Goal: Communication & Community: Answer question/provide support

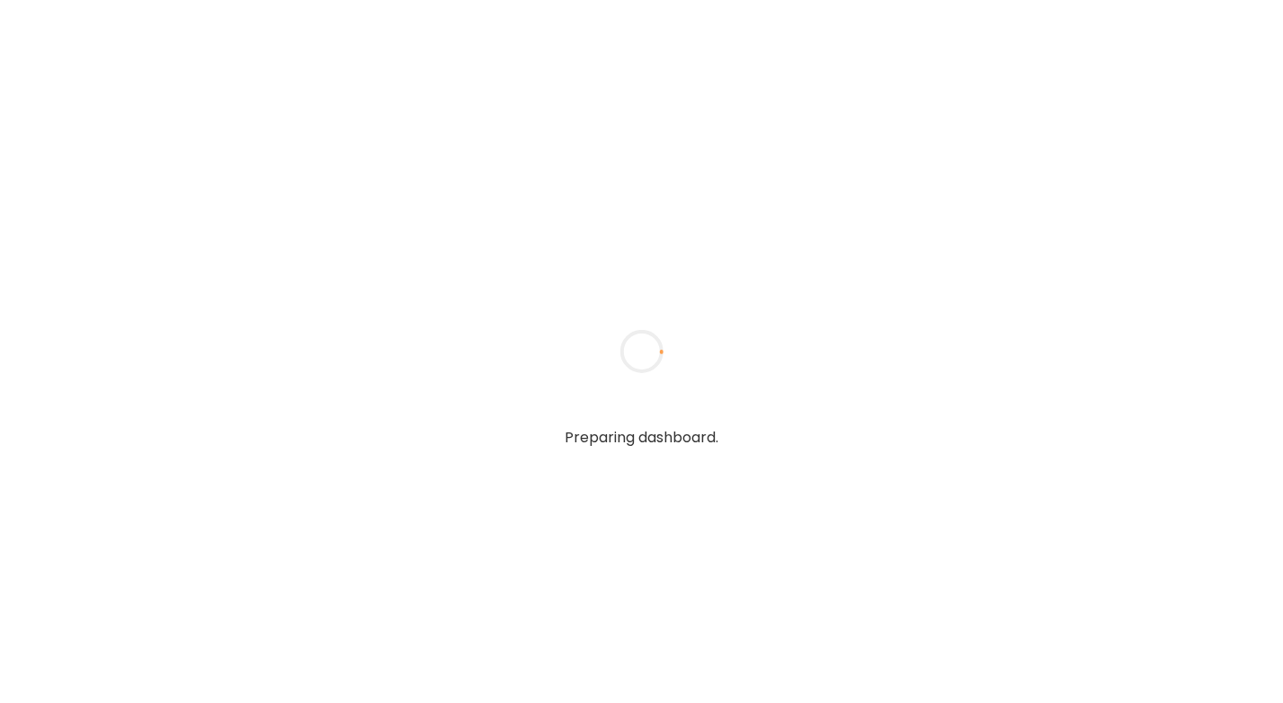
type input "**********"
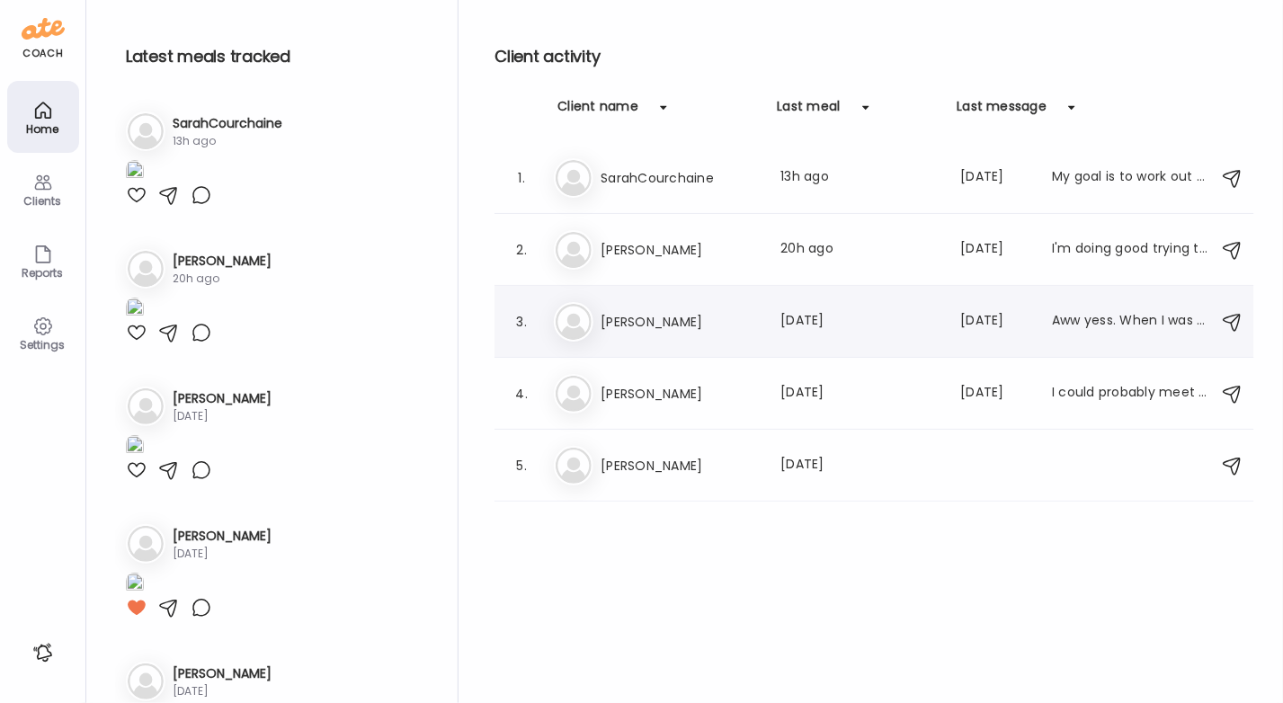
click at [682, 327] on h3 "[PERSON_NAME]" at bounding box center [680, 322] width 158 height 22
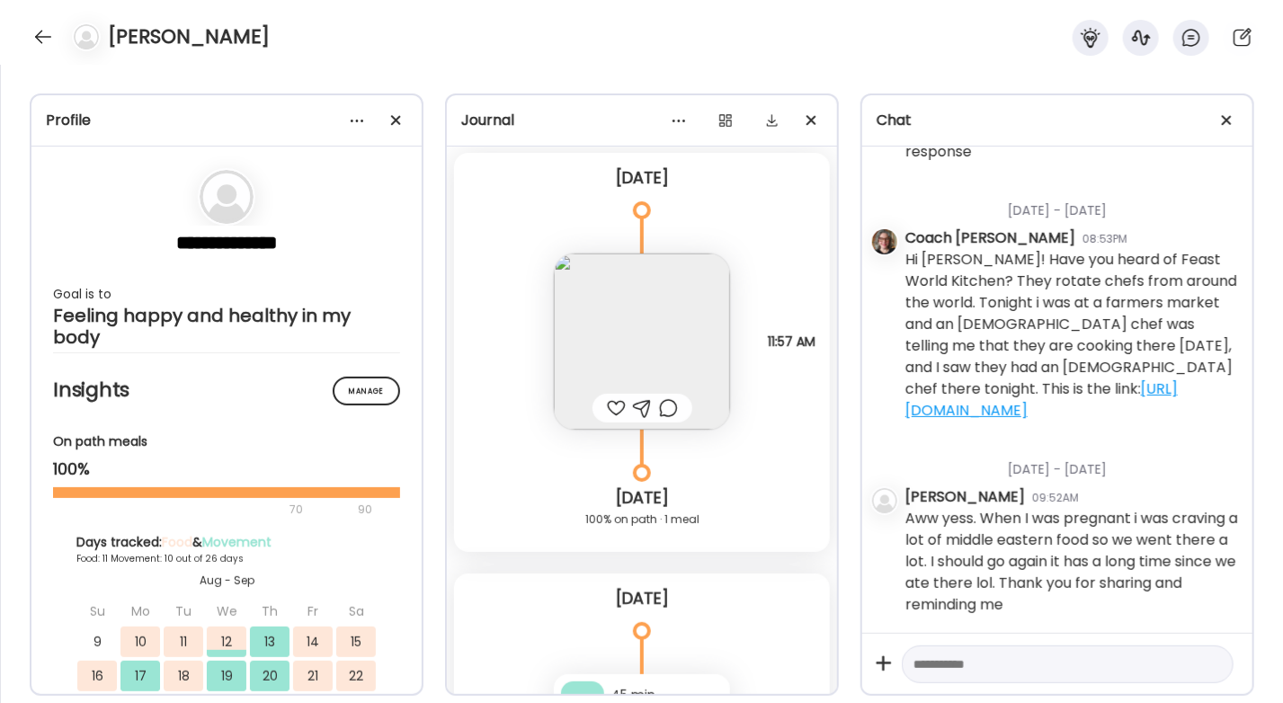
scroll to position [12698, 0]
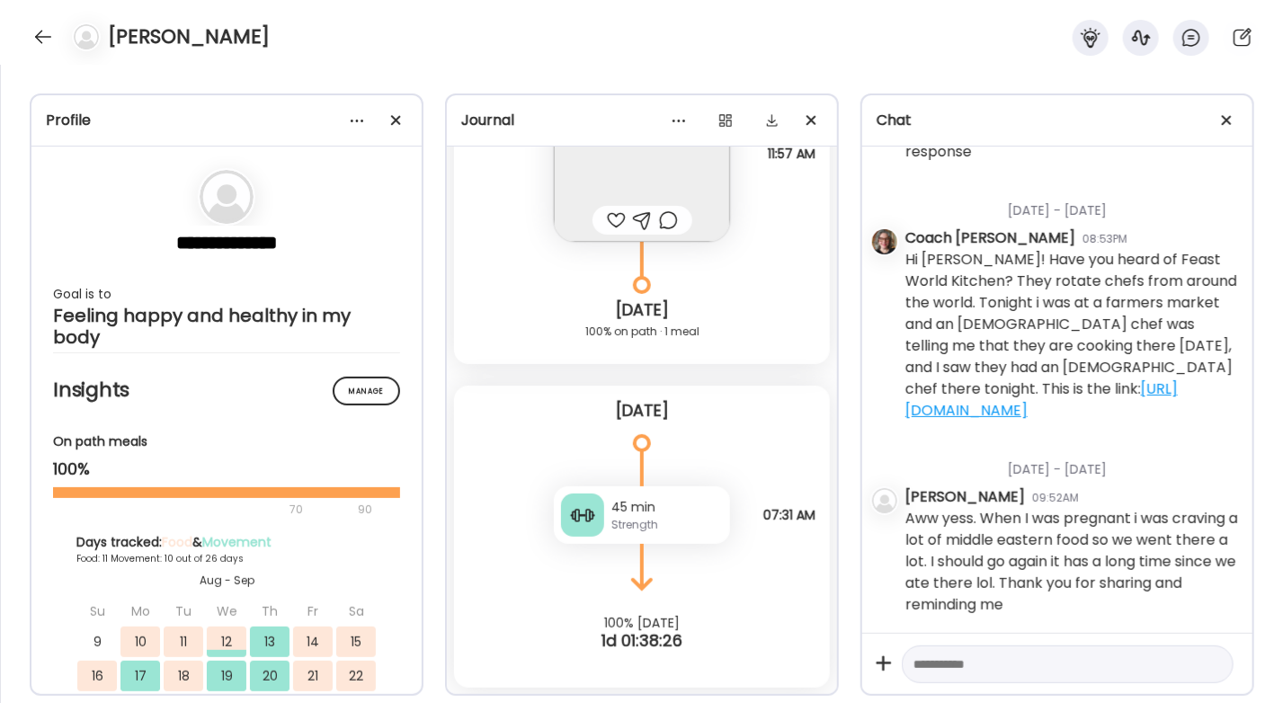
click at [940, 667] on textarea at bounding box center [1052, 665] width 276 height 22
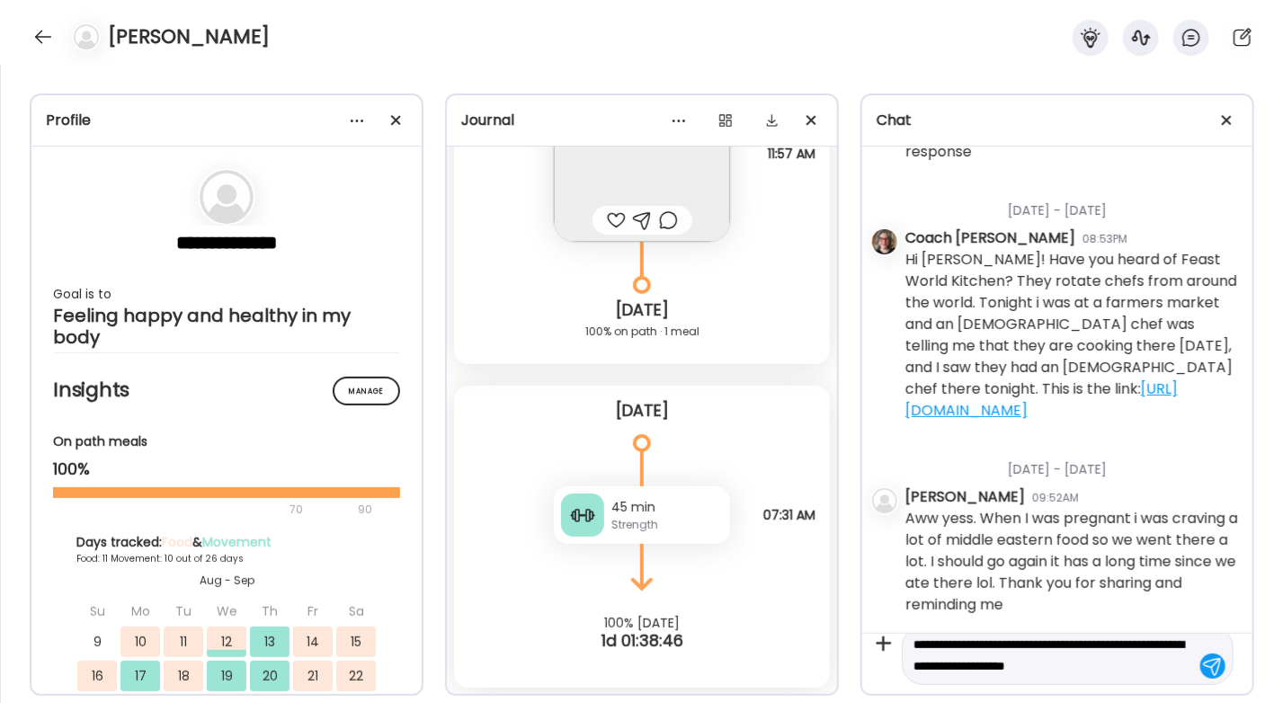
scroll to position [40, 0]
type textarea "**********"
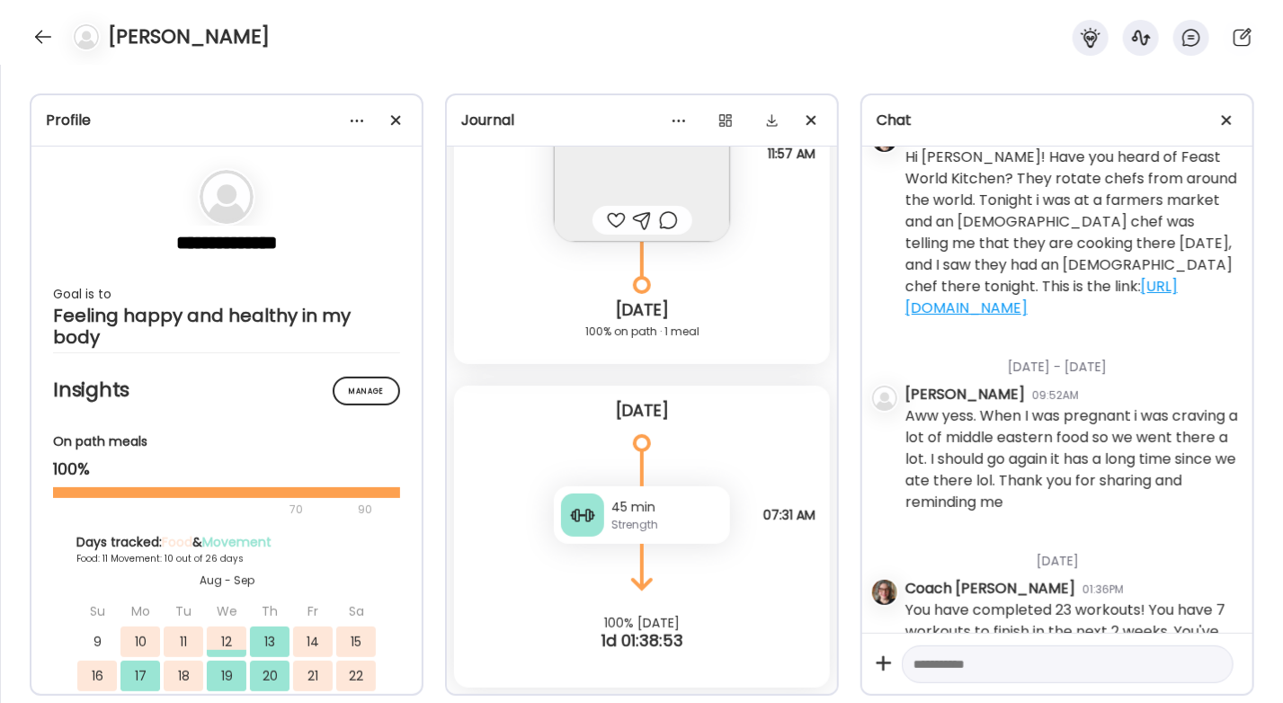
scroll to position [3056, 0]
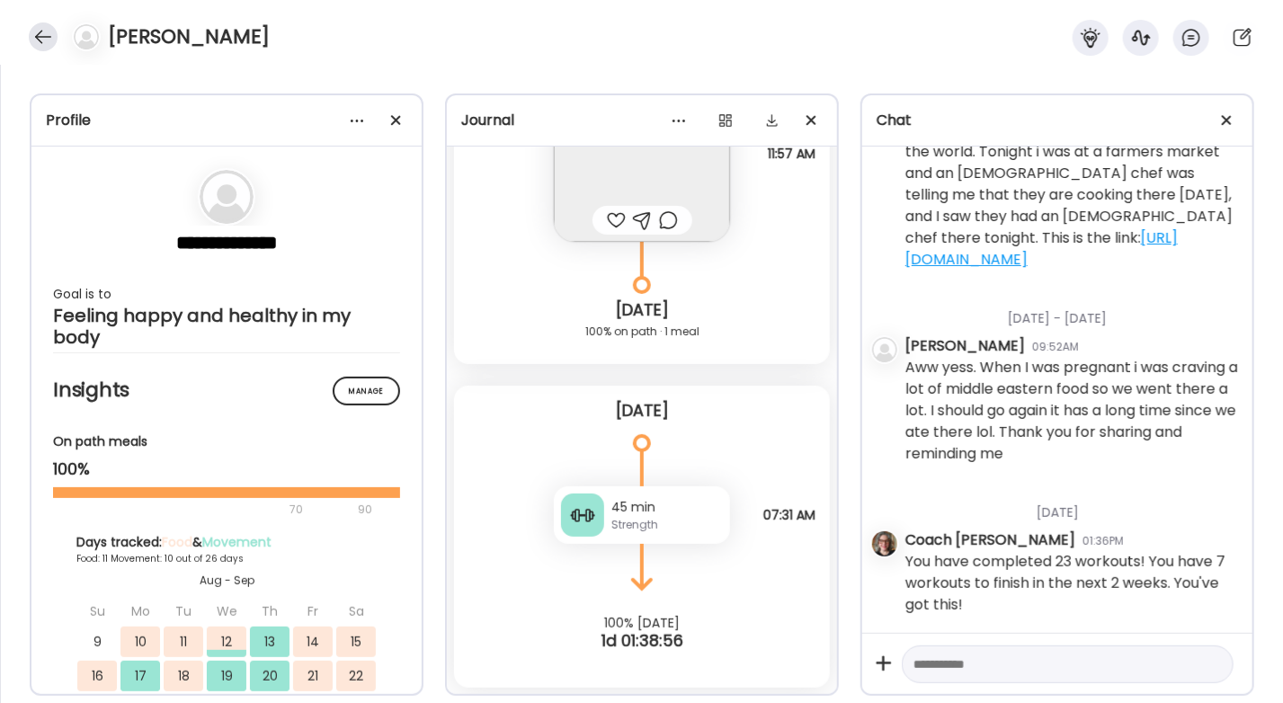
click at [43, 36] on div at bounding box center [43, 36] width 29 height 29
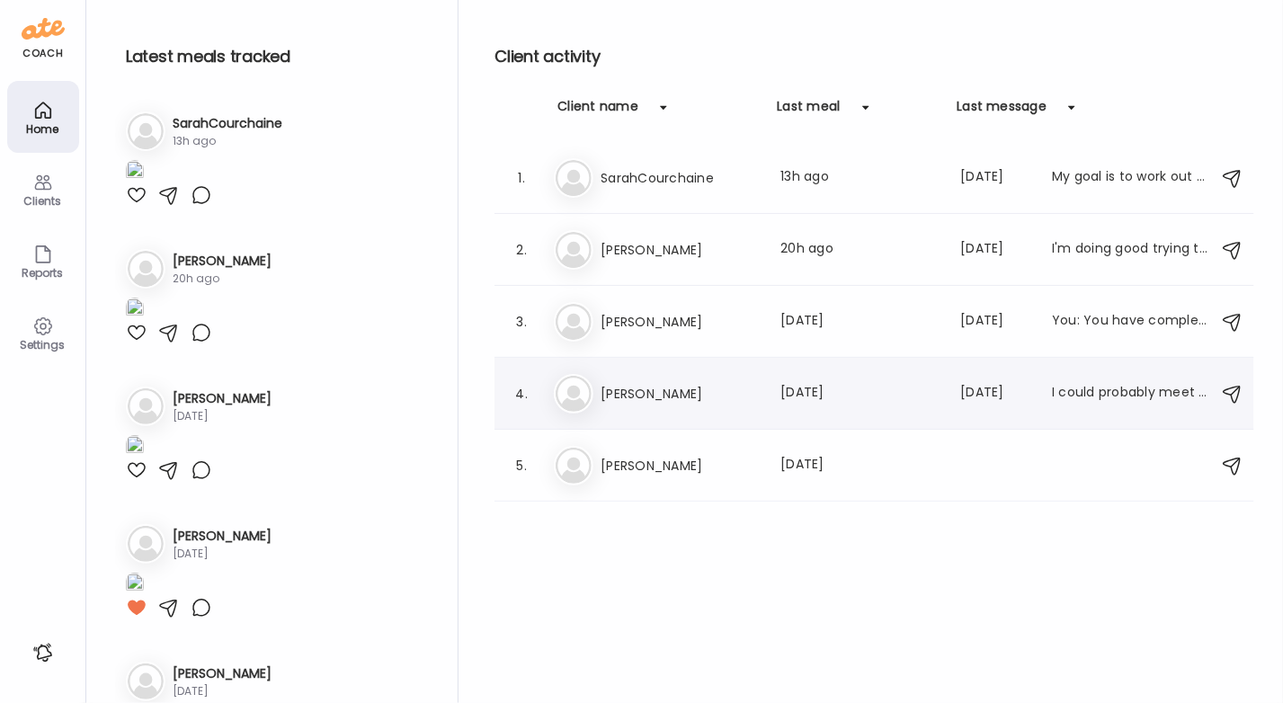
click at [658, 388] on h3 "[PERSON_NAME]" at bounding box center [680, 394] width 158 height 22
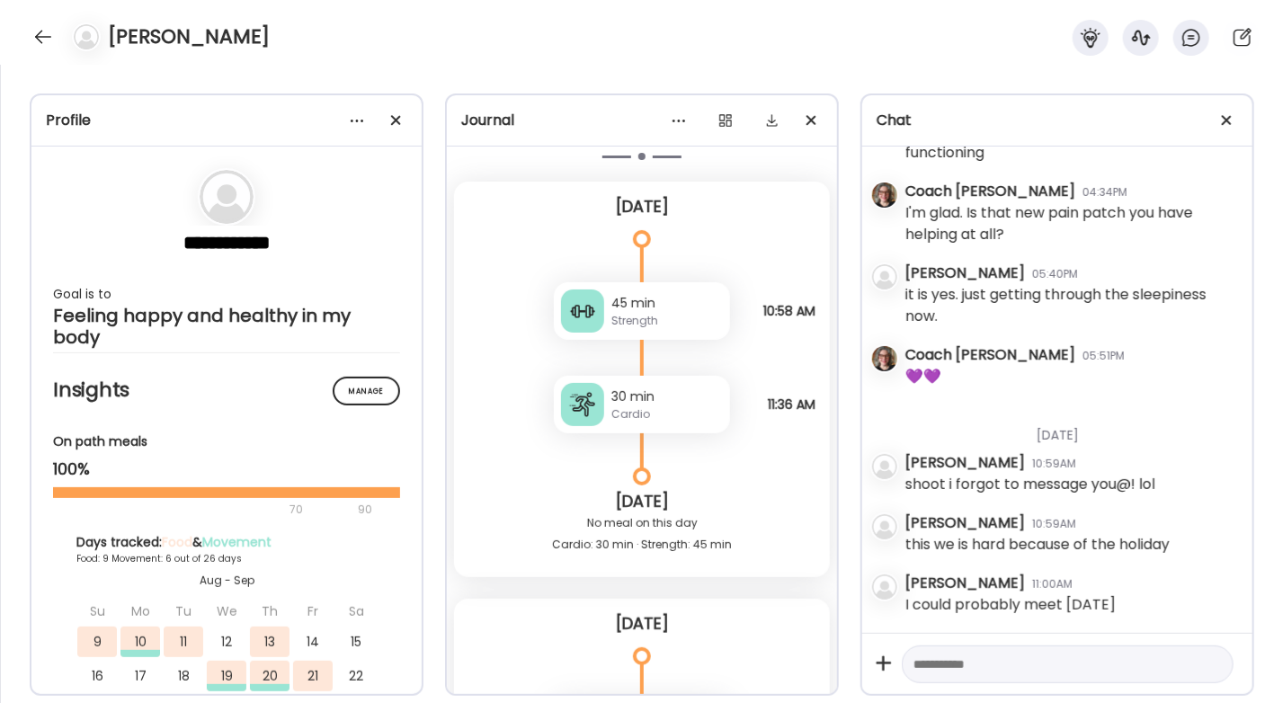
scroll to position [10443, 0]
click at [589, 312] on div at bounding box center [582, 309] width 43 height 43
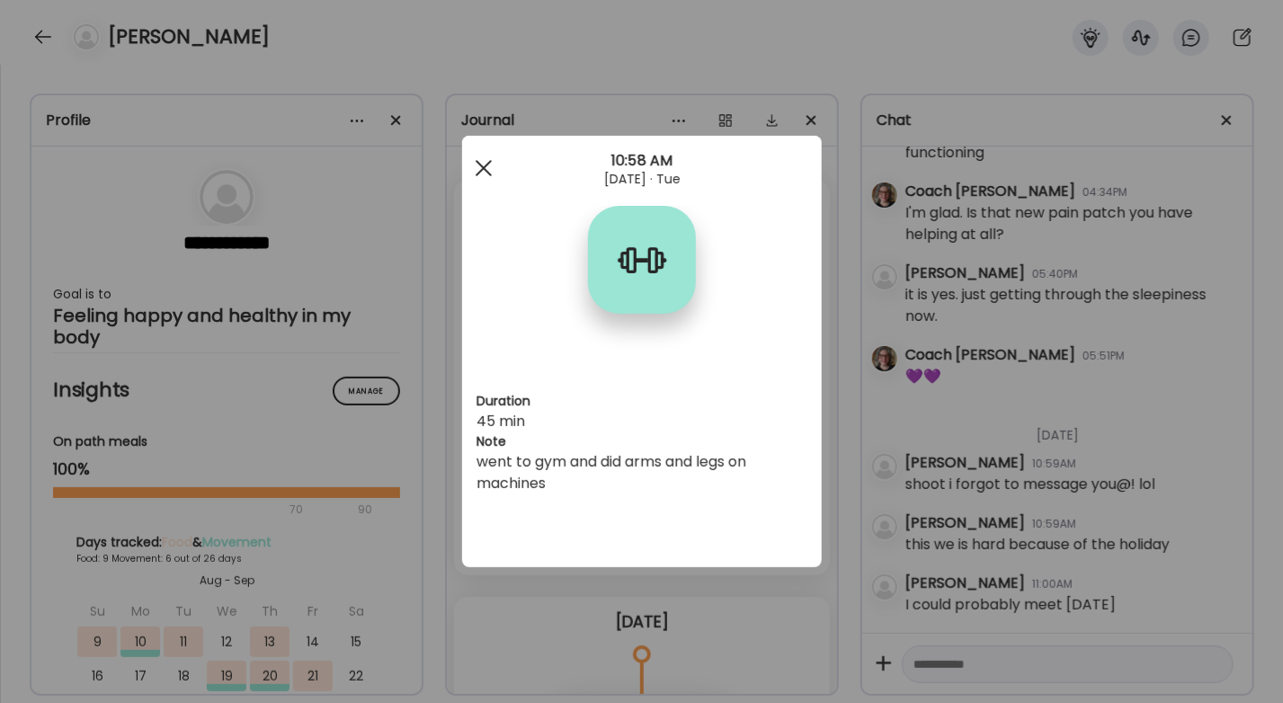
click at [487, 169] on div at bounding box center [484, 168] width 36 height 36
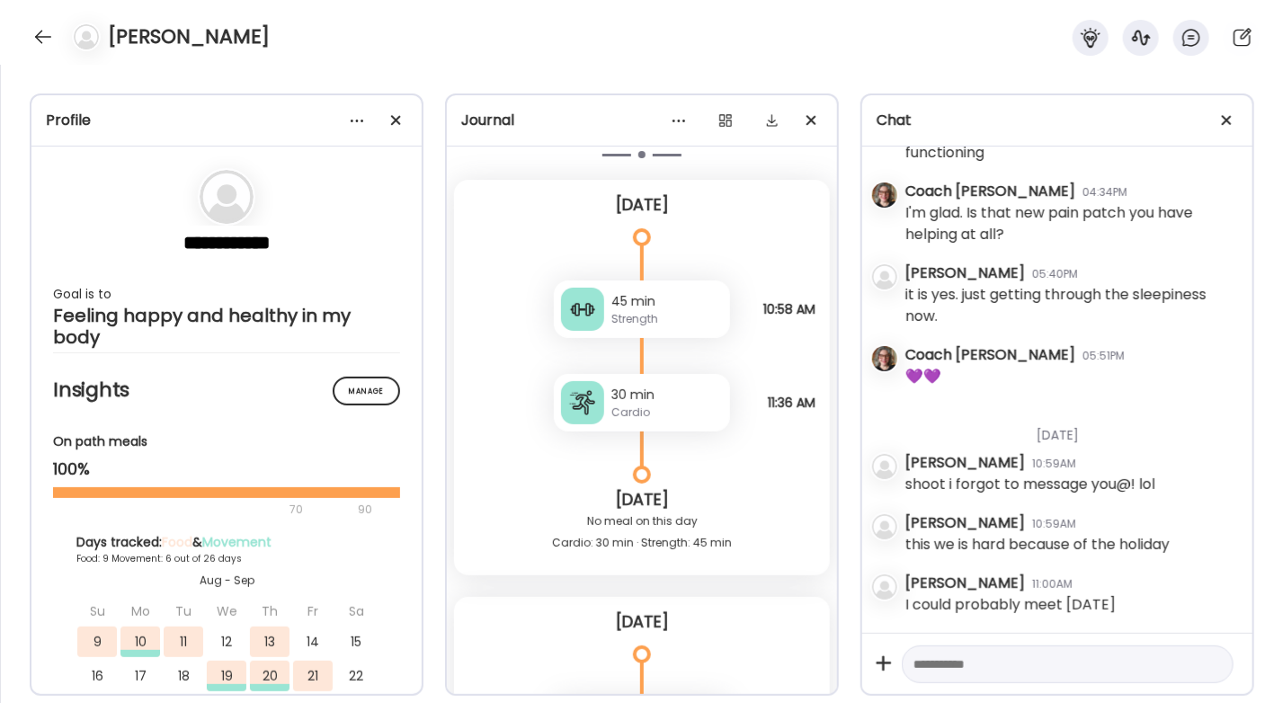
click at [589, 414] on div at bounding box center [582, 402] width 43 height 43
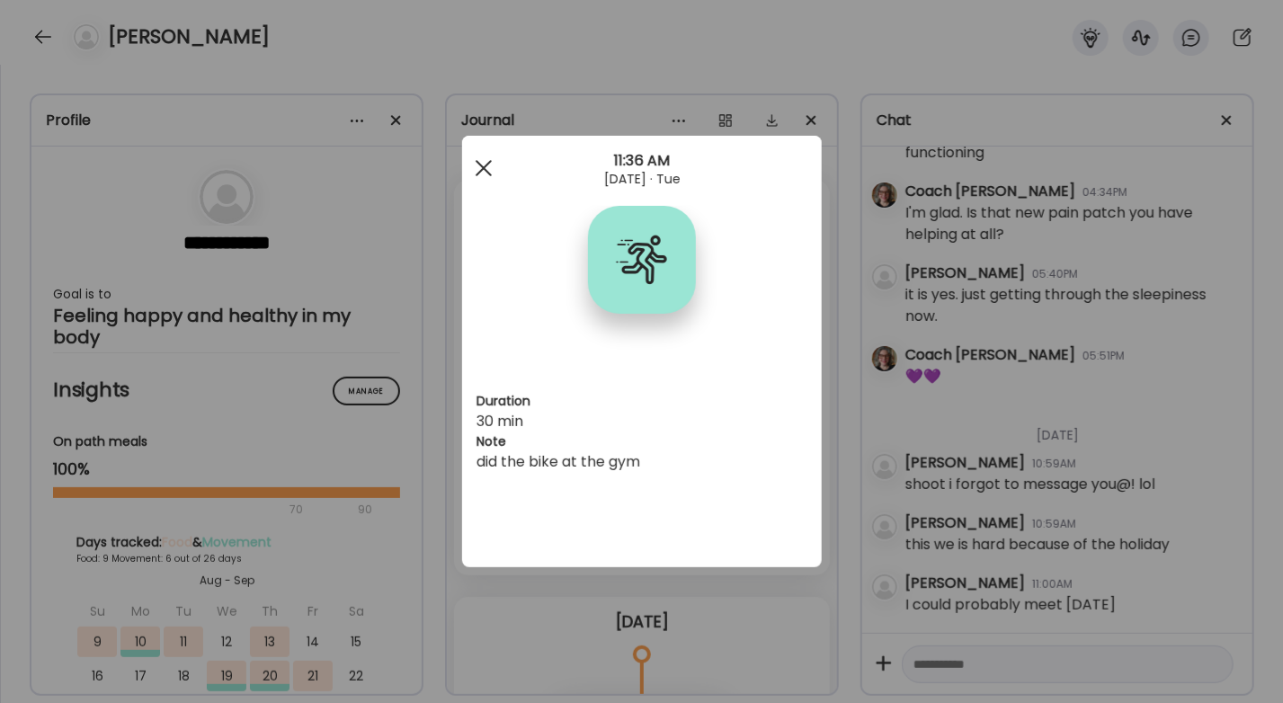
click at [486, 173] on div at bounding box center [484, 168] width 36 height 36
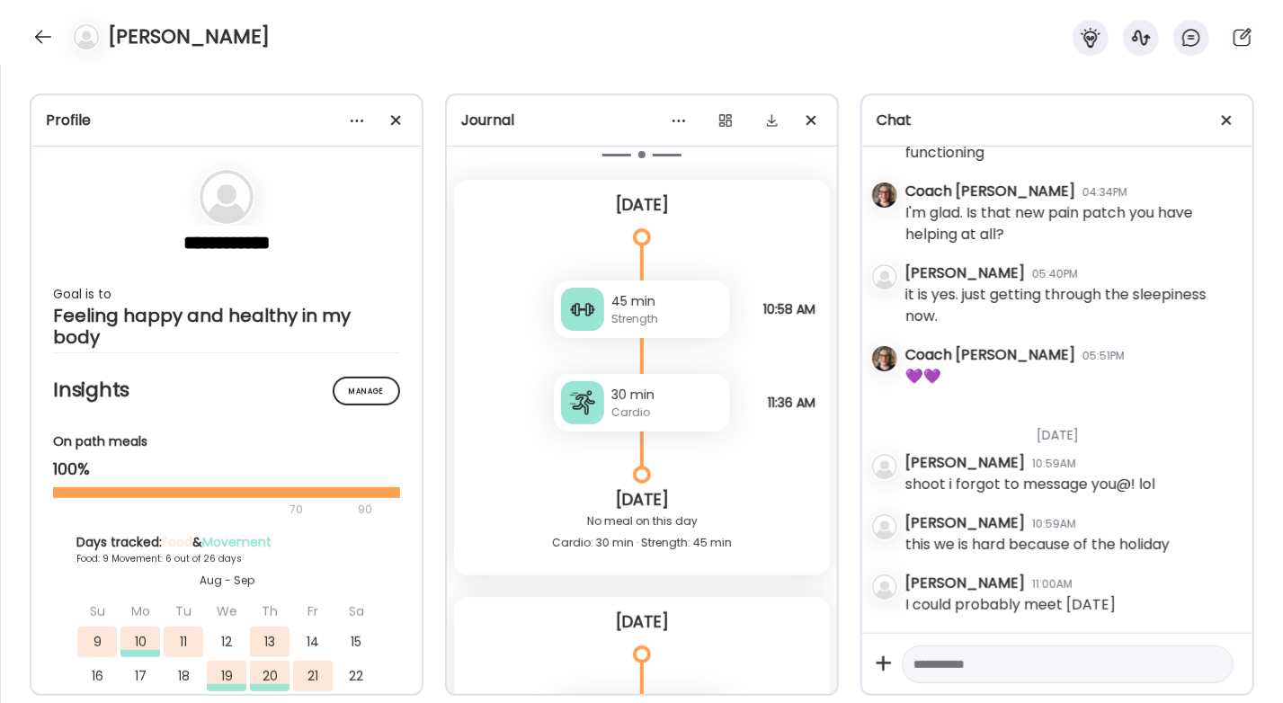
scroll to position [11492, 0]
click at [997, 666] on textarea at bounding box center [1052, 665] width 276 height 22
type textarea "**********"
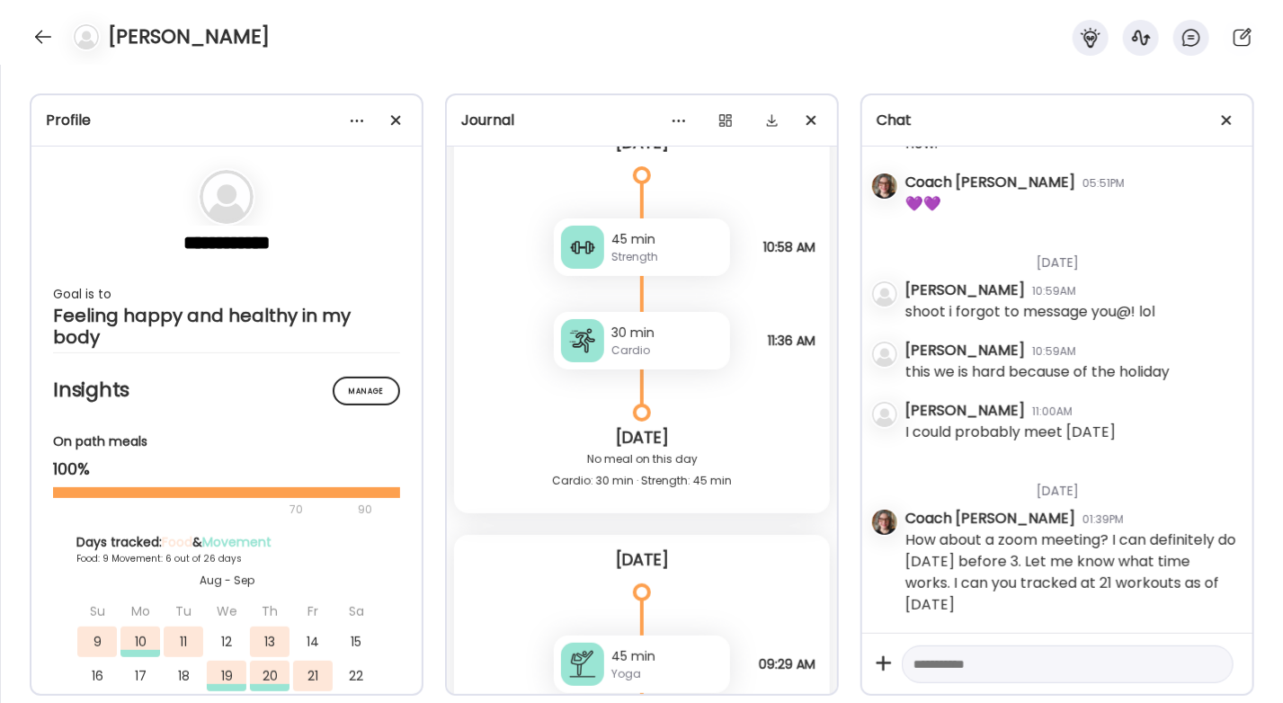
scroll to position [10499, 0]
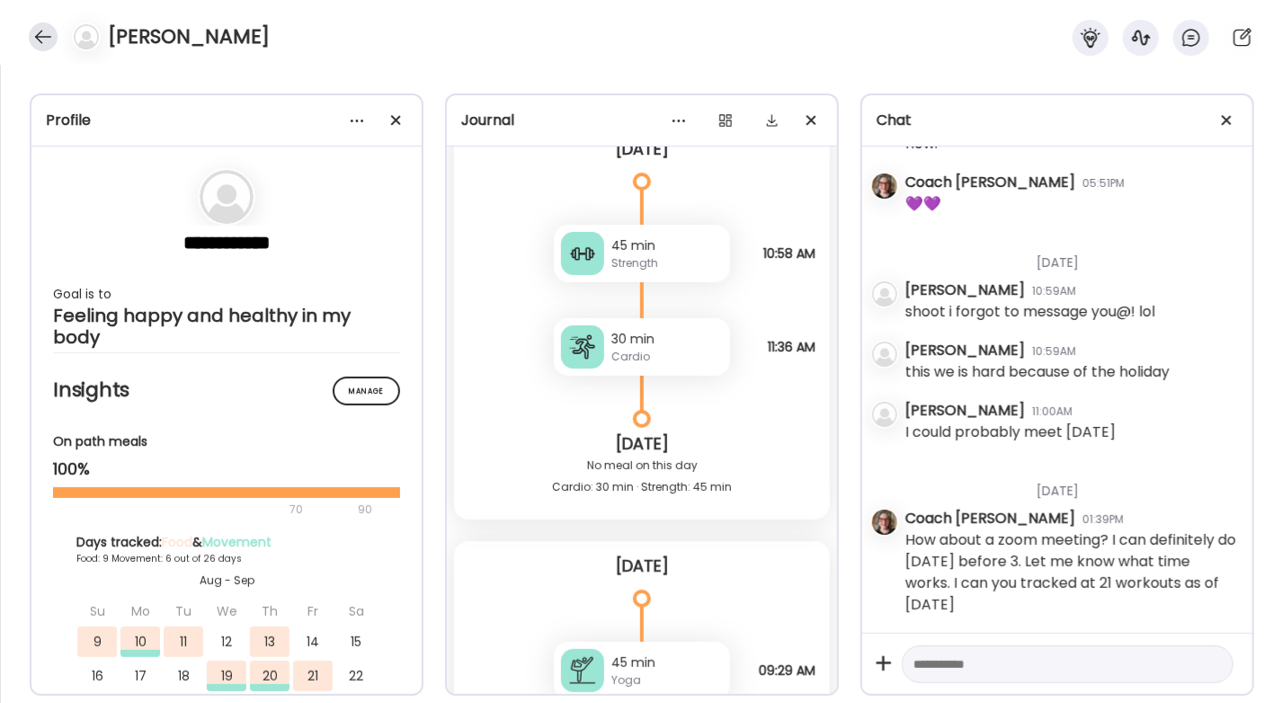
click at [32, 39] on div at bounding box center [43, 36] width 29 height 29
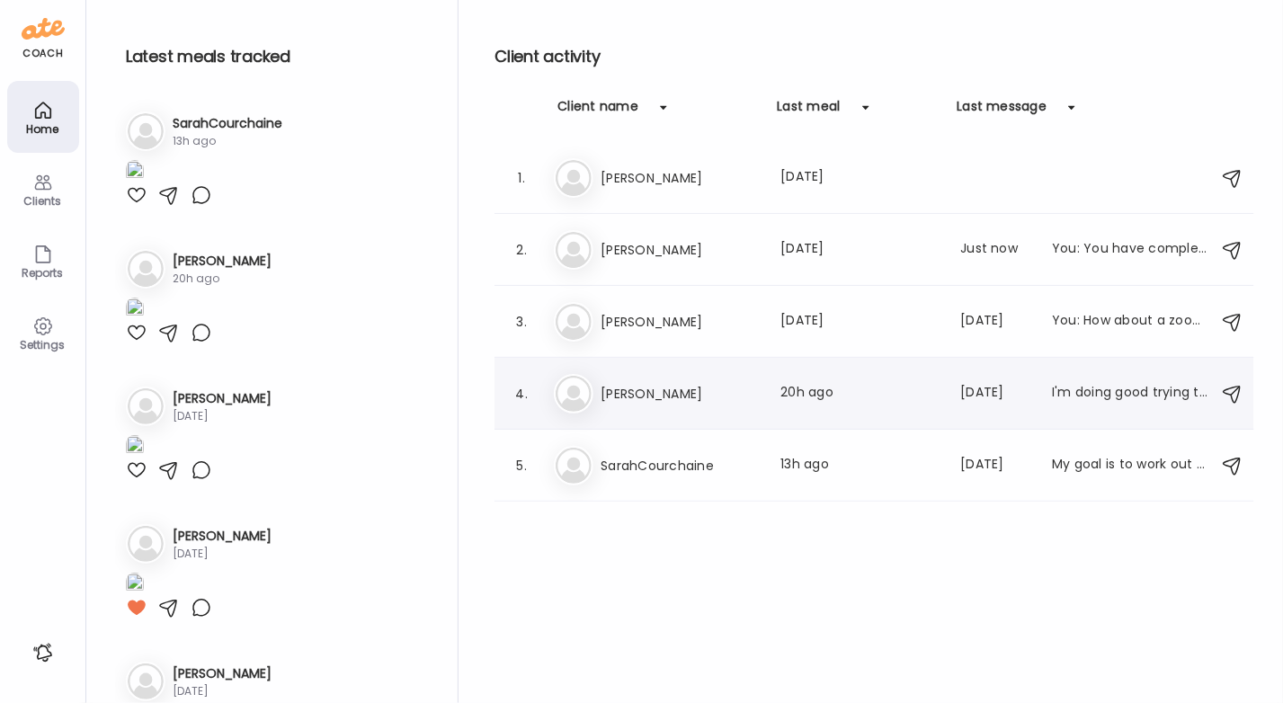
click at [626, 393] on h3 "[PERSON_NAME]" at bounding box center [680, 394] width 158 height 22
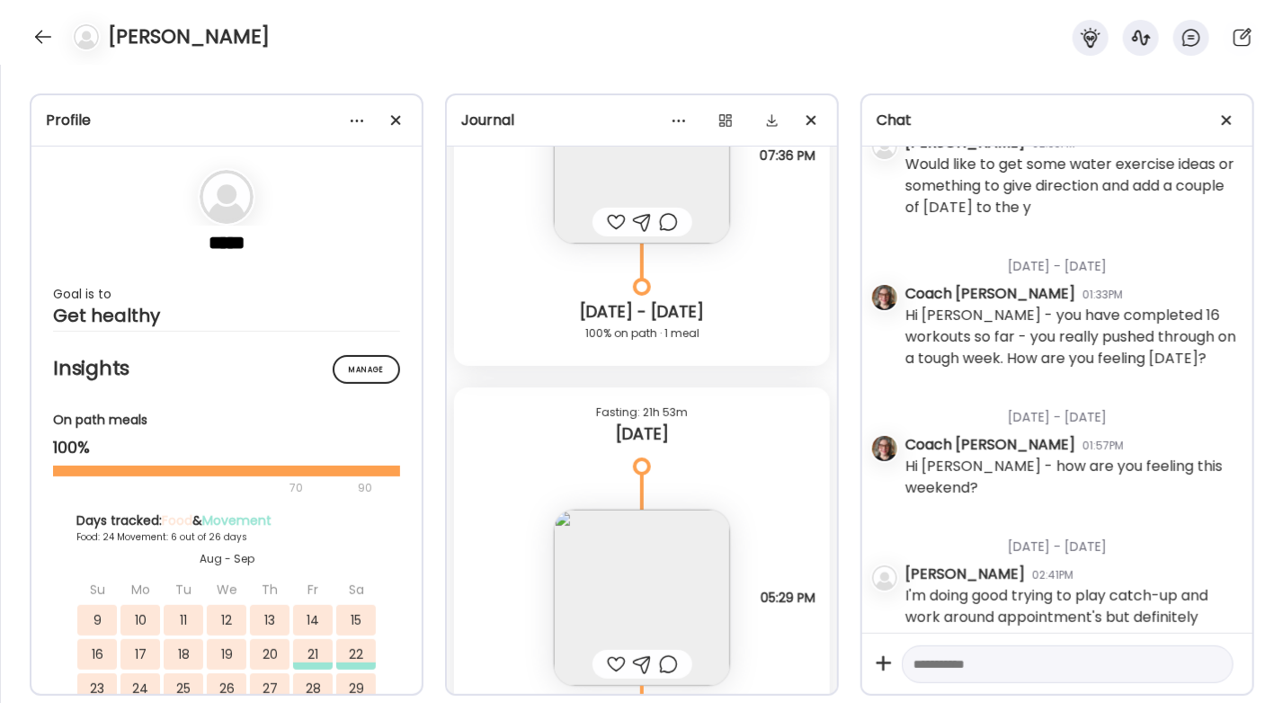
scroll to position [18264, 0]
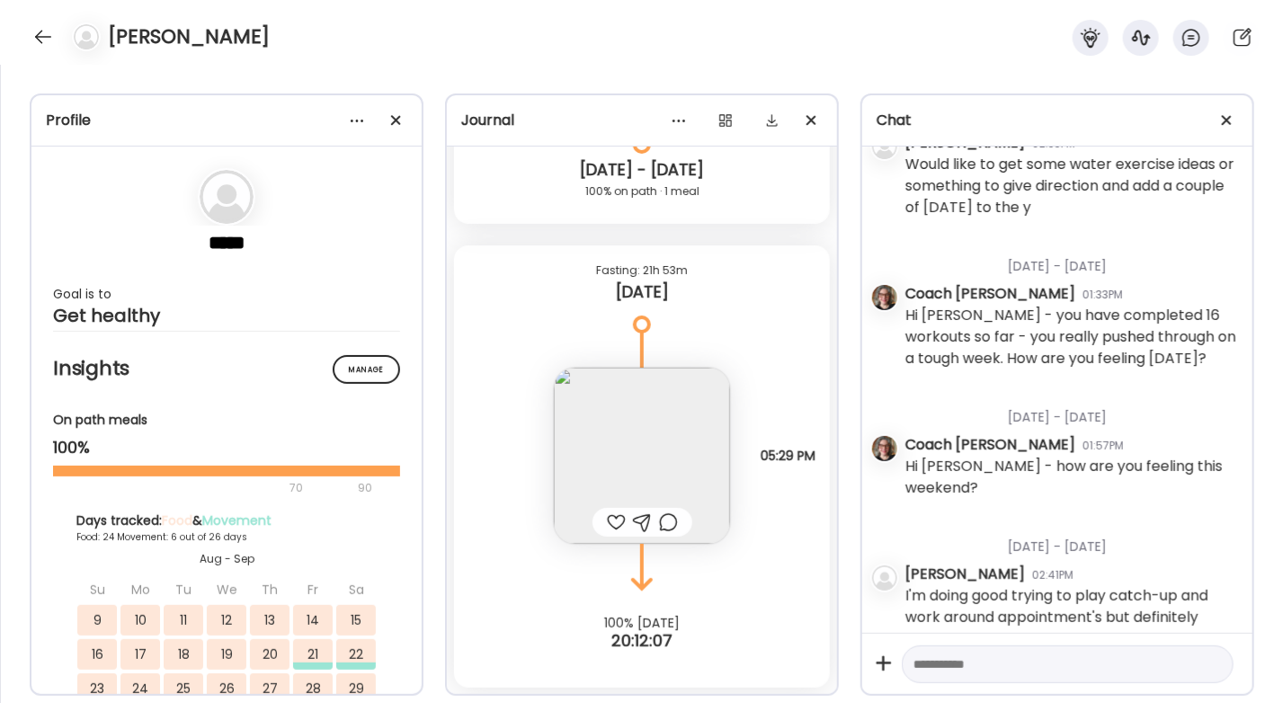
click at [988, 666] on textarea at bounding box center [1052, 665] width 276 height 22
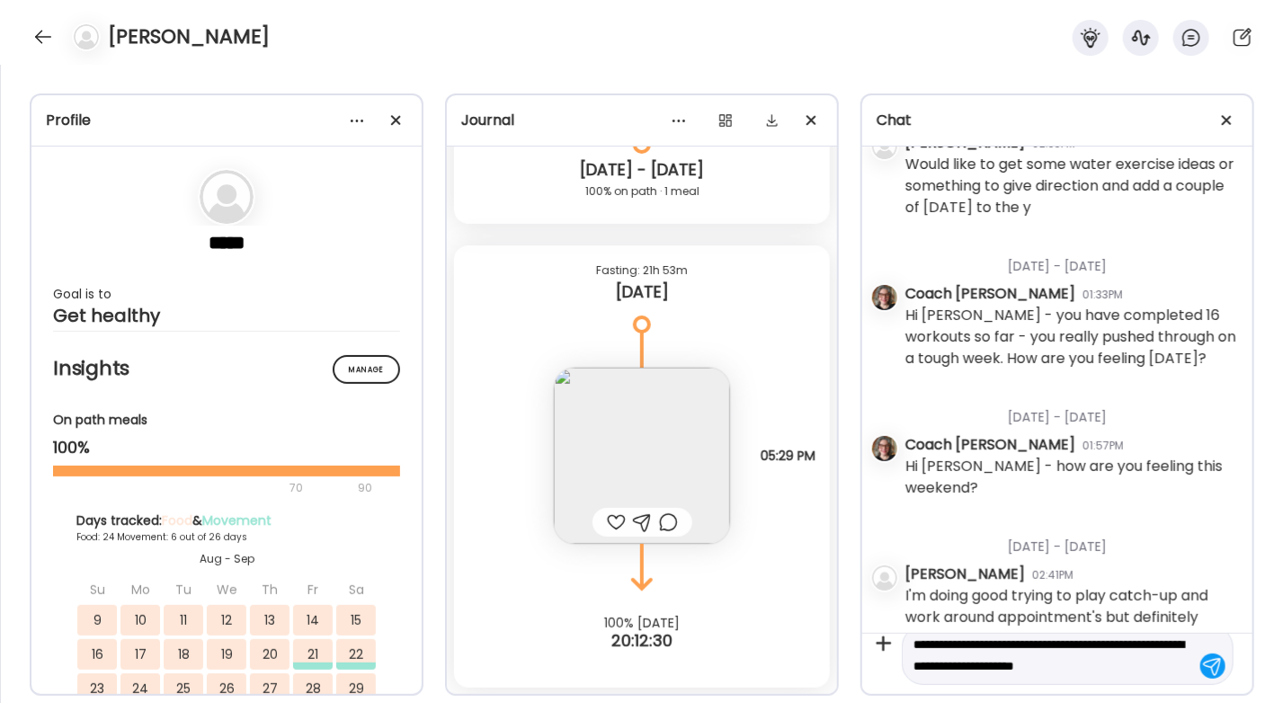
scroll to position [40, 0]
type textarea "**********"
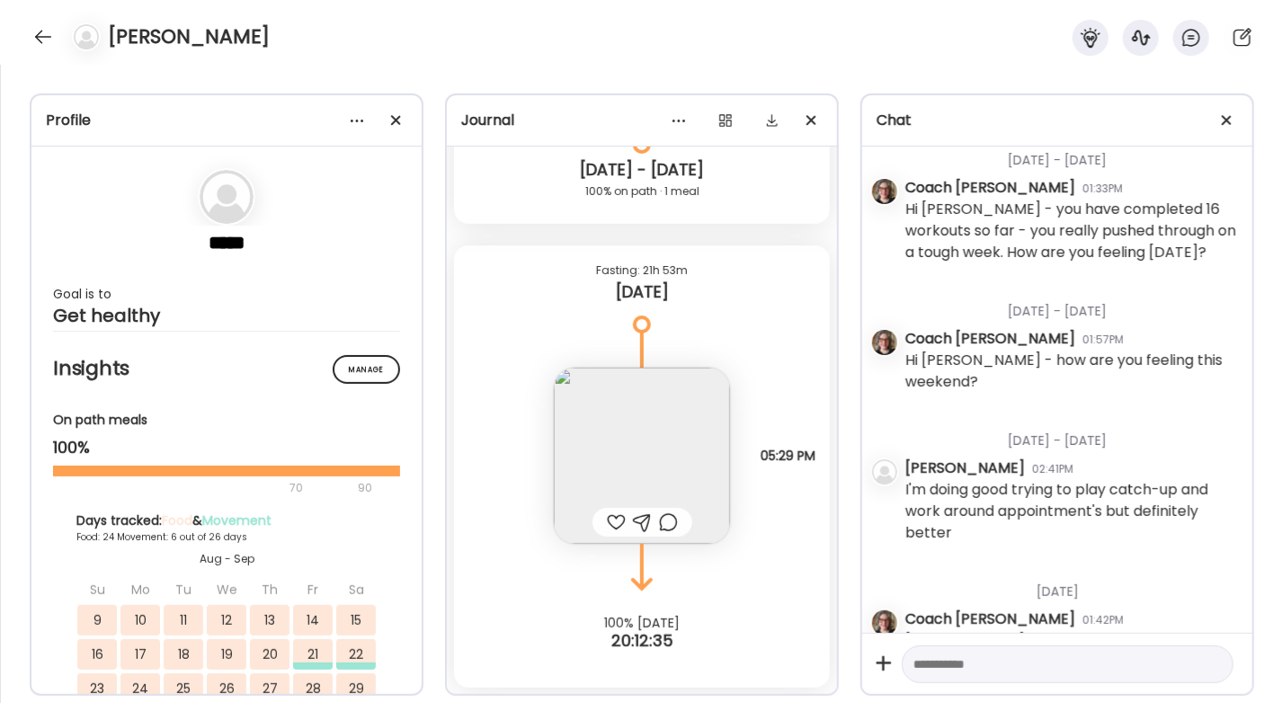
scroll to position [2598, 0]
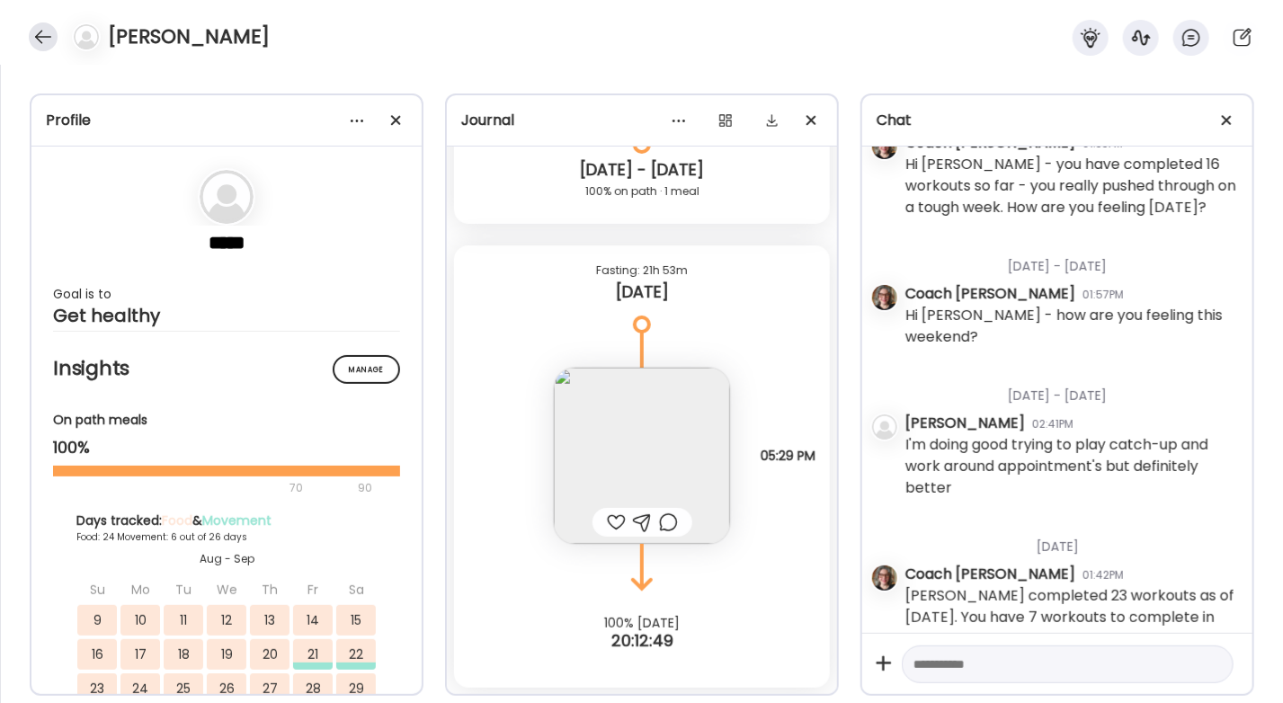
click at [37, 42] on div at bounding box center [43, 36] width 29 height 29
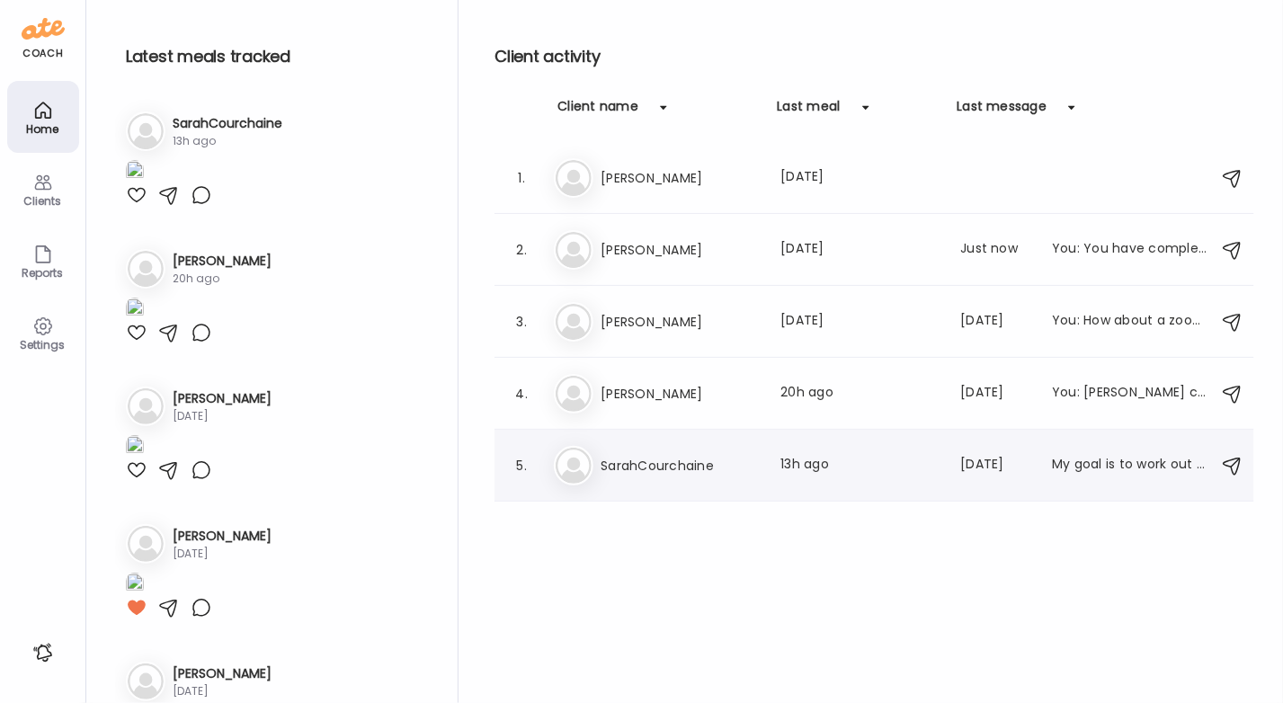
click at [701, 464] on h3 "SarahCourchaine" at bounding box center [680, 466] width 158 height 22
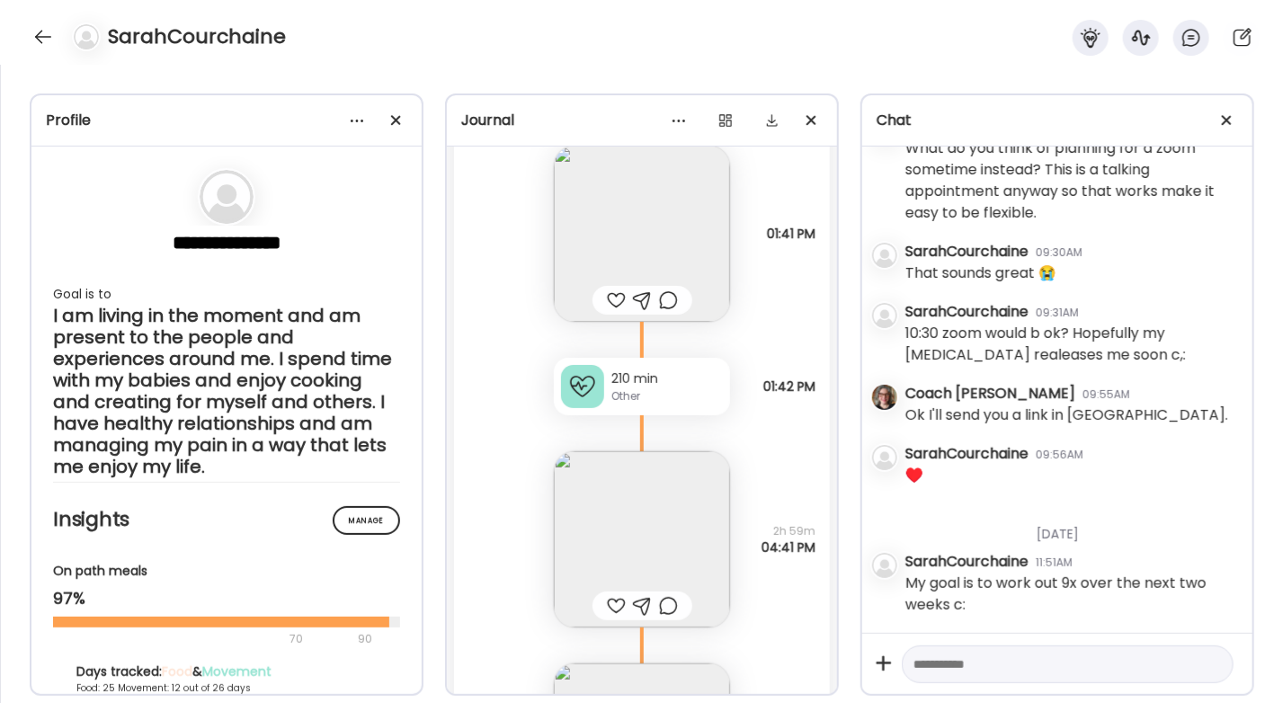
scroll to position [27917, 0]
click at [631, 395] on div "Other" at bounding box center [668, 396] width 112 height 16
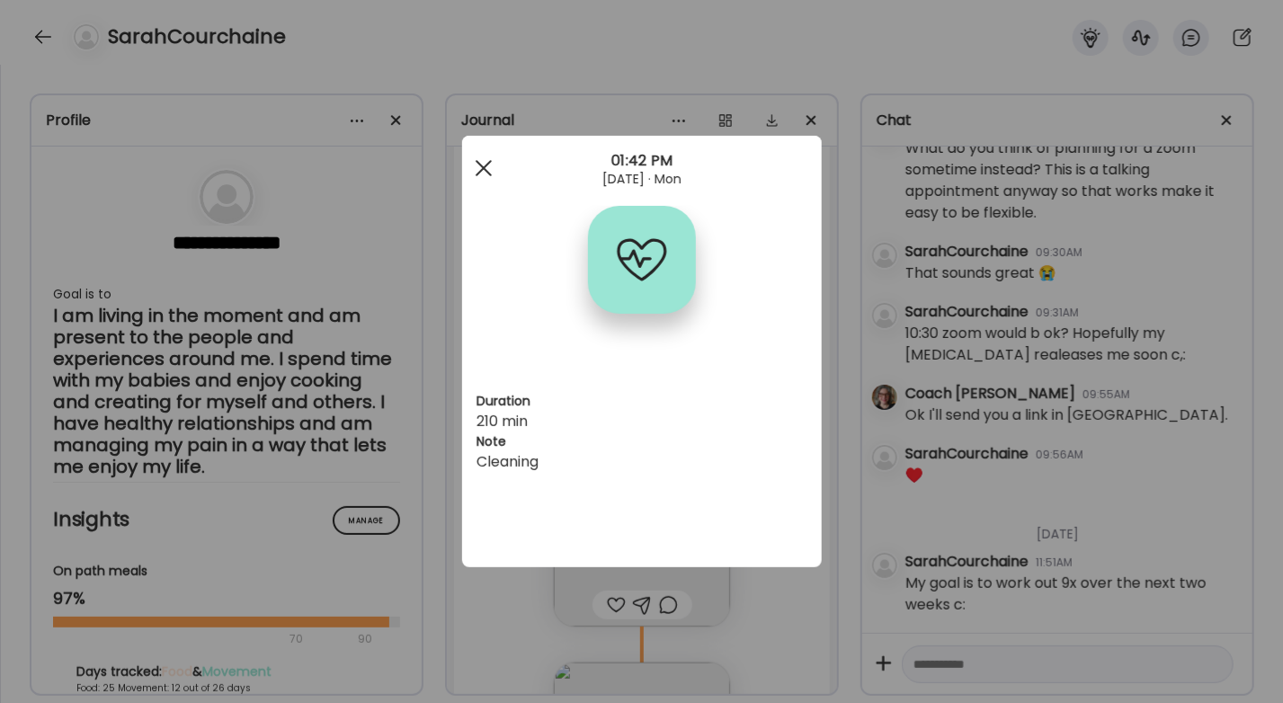
click at [483, 169] on span at bounding box center [483, 168] width 16 height 16
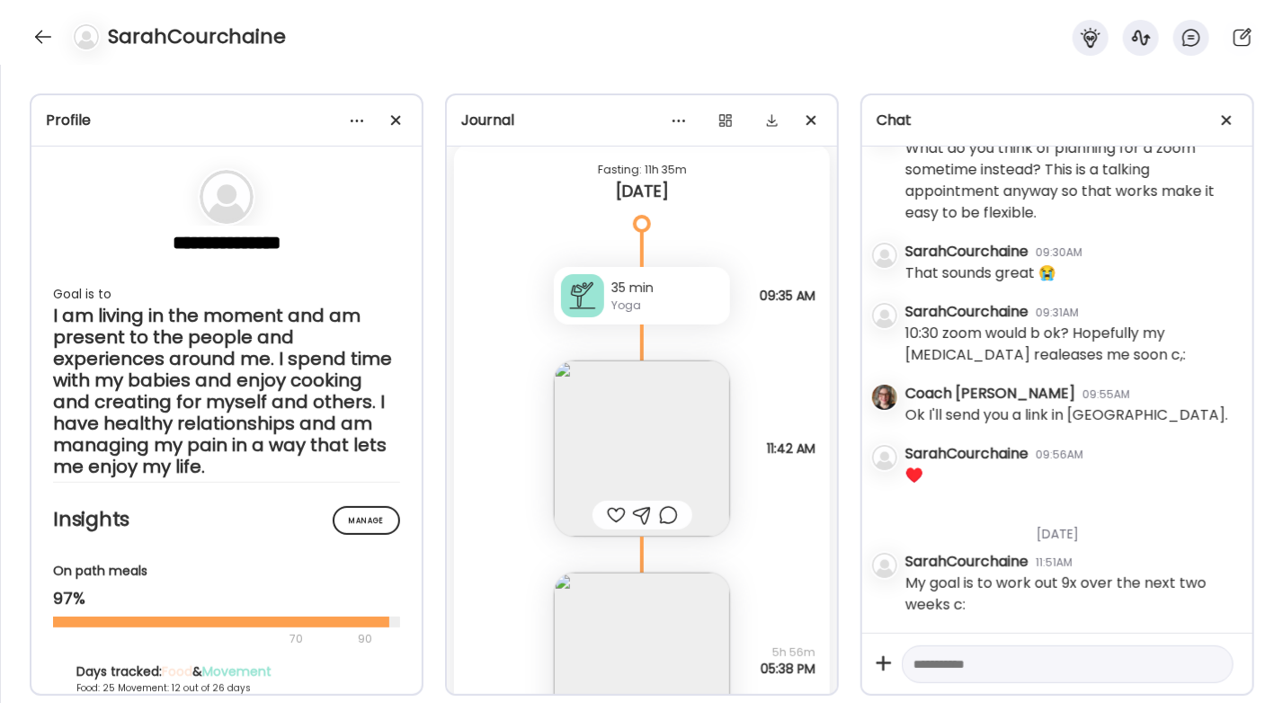
scroll to position [28990, 0]
click at [601, 295] on div "35 min Yoga" at bounding box center [642, 295] width 176 height 58
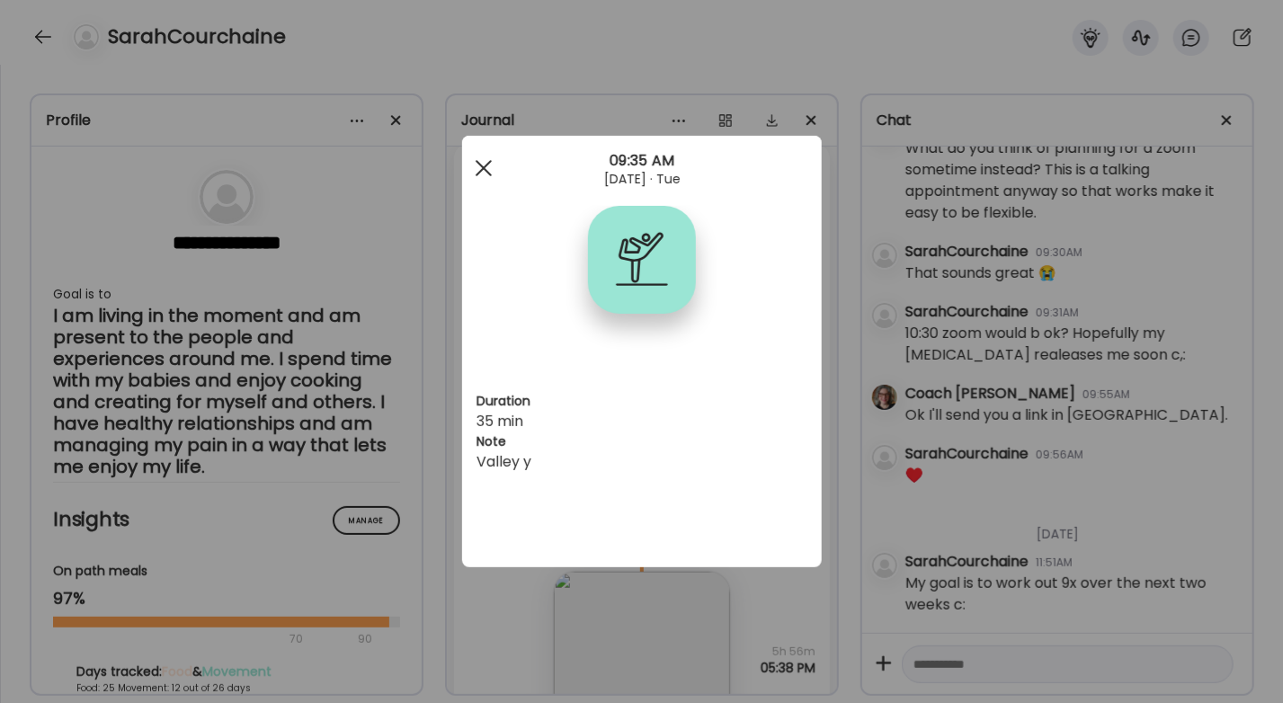
click at [488, 165] on div at bounding box center [484, 168] width 36 height 36
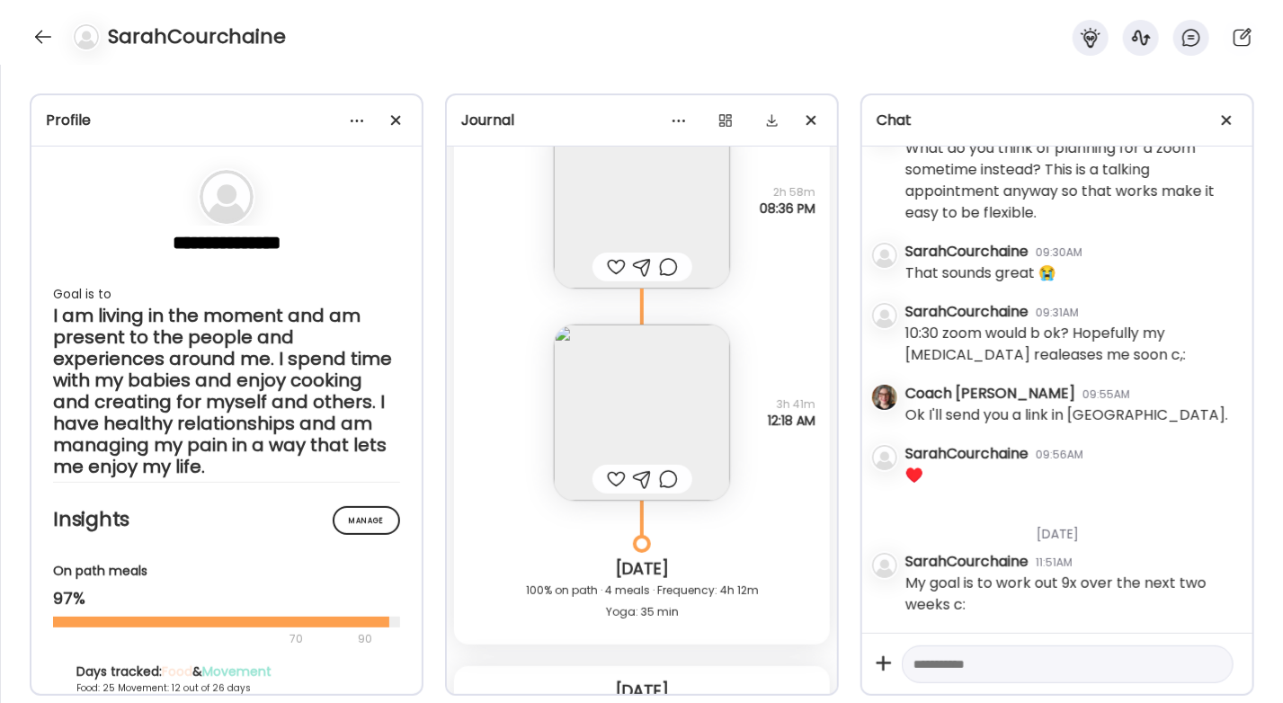
scroll to position [29942, 0]
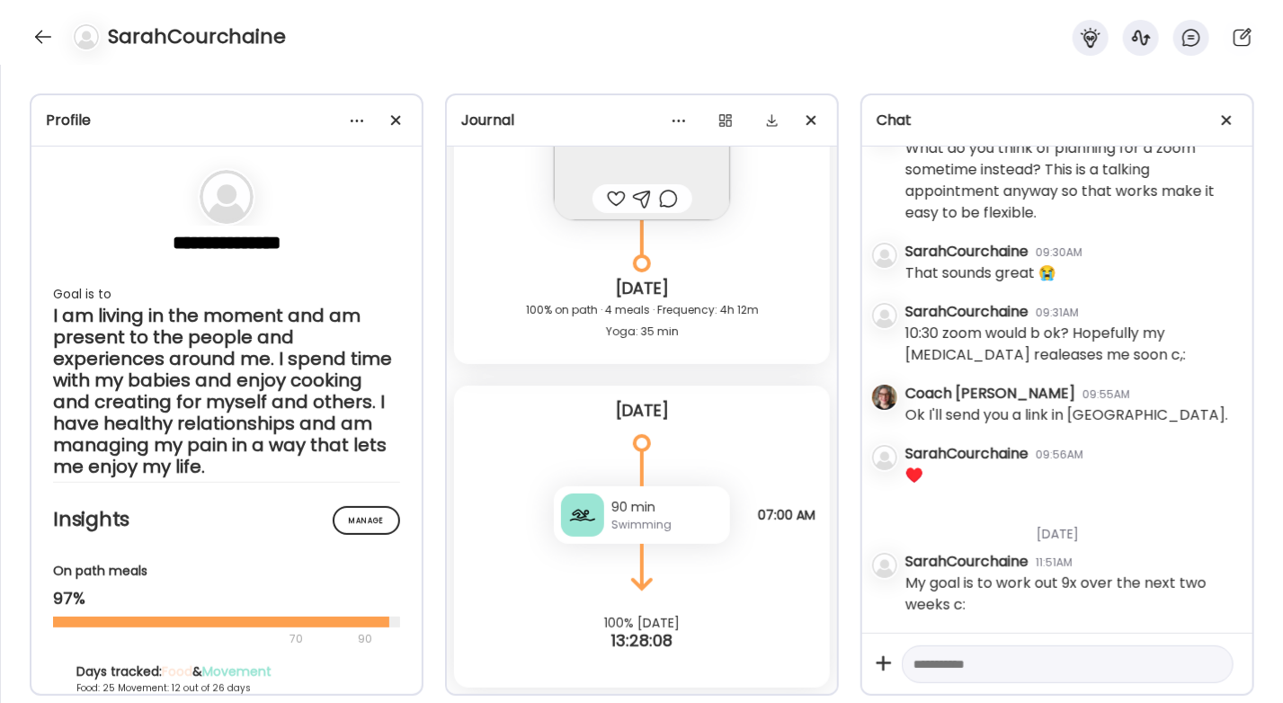
click at [975, 661] on textarea at bounding box center [1052, 665] width 276 height 22
type textarea "**********"
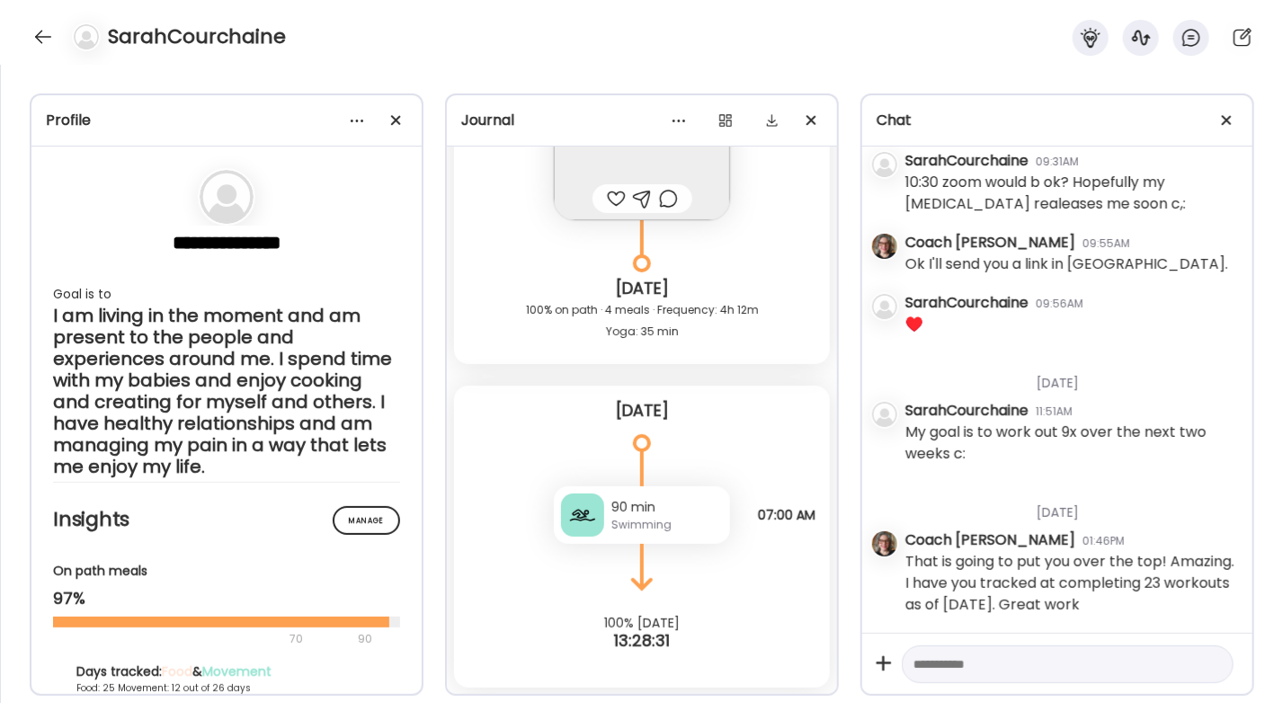
scroll to position [14083, 0]
